Goal: Task Accomplishment & Management: Manage account settings

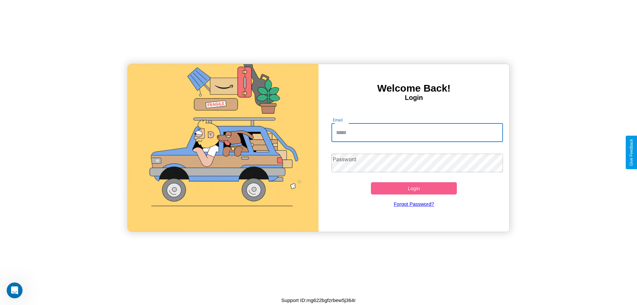
click at [417, 132] on input "Email" at bounding box center [417, 132] width 172 height 19
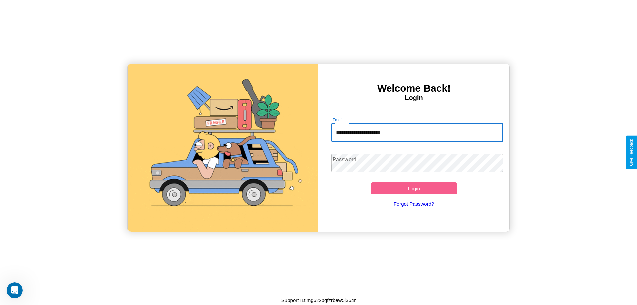
type input "**********"
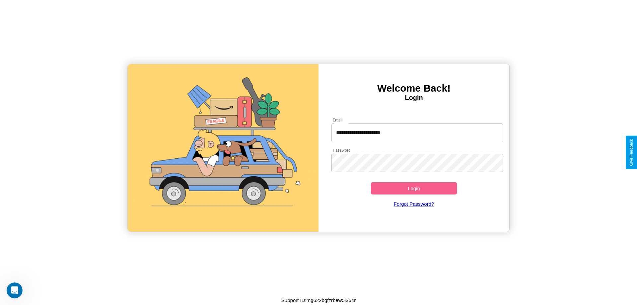
click at [414, 188] on button "Login" at bounding box center [414, 188] width 86 height 12
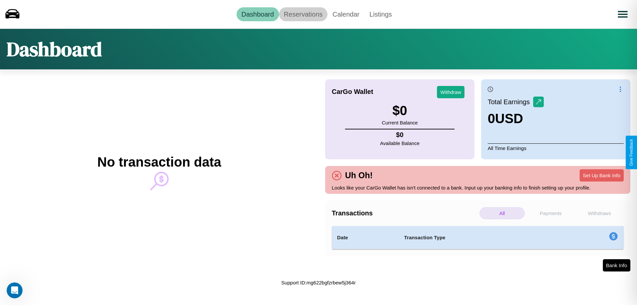
click at [303, 14] on link "Reservations" at bounding box center [303, 14] width 49 height 14
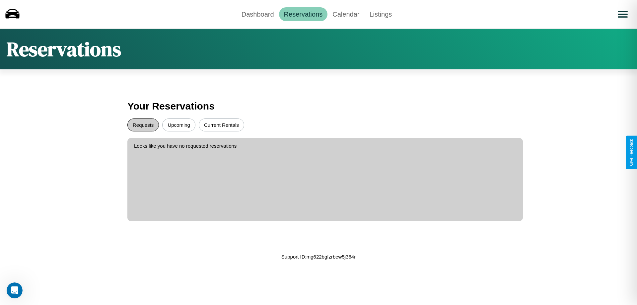
click at [143, 125] on button "Requests" at bounding box center [143, 124] width 32 height 13
click at [179, 125] on button "Upcoming" at bounding box center [178, 124] width 33 height 13
